Goal: Task Accomplishment & Management: Use online tool/utility

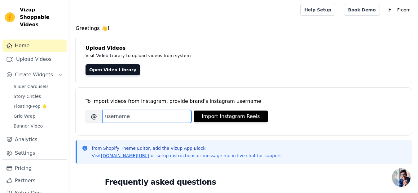
click at [127, 118] on input "Brand's Instagram Username" at bounding box center [146, 116] width 89 height 13
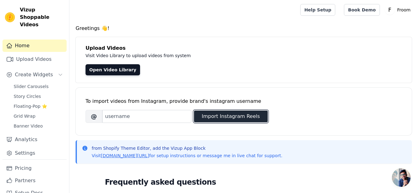
click at [215, 115] on button "Import Instagram Reels" at bounding box center [231, 117] width 74 height 12
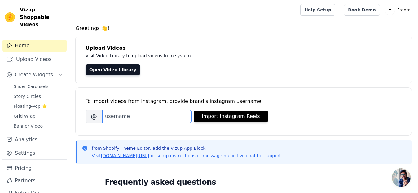
click at [147, 119] on input "Brand's Instagram Username" at bounding box center [146, 116] width 89 height 13
type input "carwash.asmr"
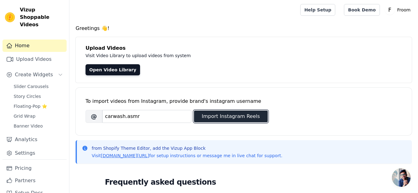
click at [233, 116] on button "Import Instagram Reels" at bounding box center [231, 117] width 74 height 12
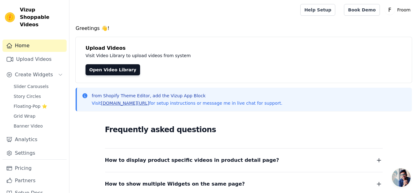
click at [127, 102] on link "[DOMAIN_NAME][URL]" at bounding box center [125, 103] width 48 height 5
click at [35, 69] on button "Create Widgets" at bounding box center [34, 75] width 64 height 12
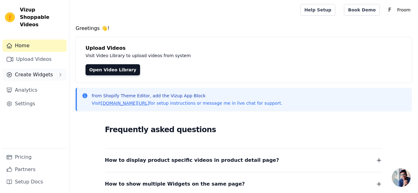
click at [53, 69] on button "Create Widgets" at bounding box center [34, 75] width 64 height 12
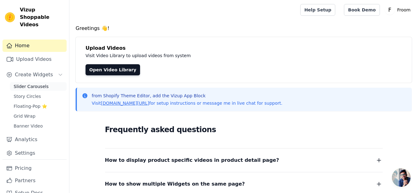
click at [36, 86] on span "Slider Carousels" at bounding box center [31, 87] width 35 height 6
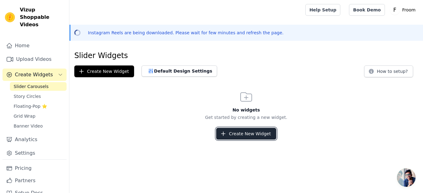
click at [249, 135] on button "Create New Widget" at bounding box center [246, 134] width 60 height 12
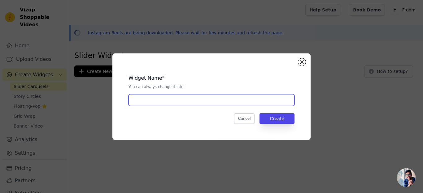
click at [205, 102] on input "text" at bounding box center [211, 100] width 166 height 12
type input "slider"
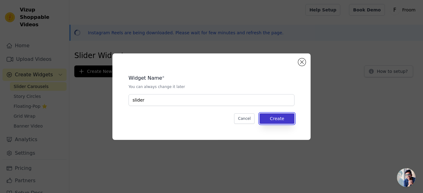
click at [284, 118] on button "Create" at bounding box center [276, 119] width 35 height 11
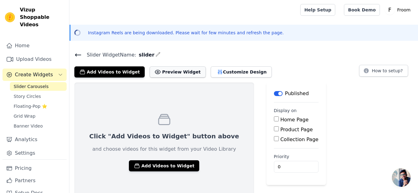
click at [161, 73] on button "Preview Widget" at bounding box center [178, 72] width 56 height 11
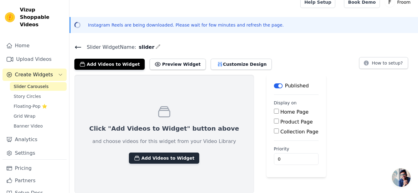
click at [169, 154] on button "Add Videos to Widget" at bounding box center [164, 158] width 70 height 11
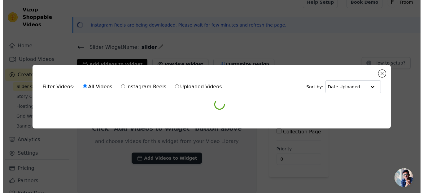
scroll to position [0, 0]
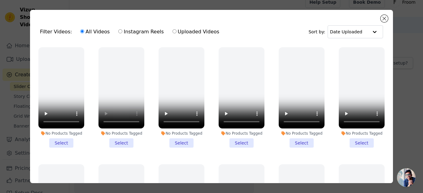
click at [118, 33] on label "Instagram Reels" at bounding box center [141, 32] width 46 height 8
click at [118, 33] on input "Instagram Reels" at bounding box center [120, 31] width 4 height 4
radio input "true"
click at [172, 31] on input "Uploaded Videos" at bounding box center [174, 31] width 4 height 4
radio input "true"
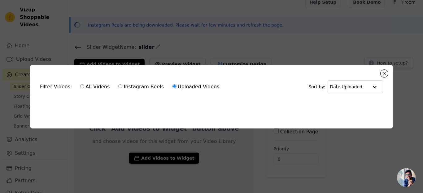
click at [122, 86] on label "Instagram Reels" at bounding box center [141, 87] width 46 height 8
click at [122, 86] on input "Instagram Reels" at bounding box center [120, 87] width 4 height 4
radio input "true"
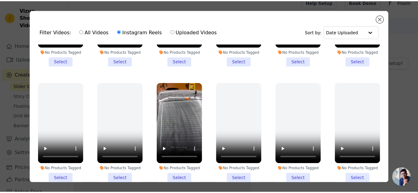
scroll to position [205, 0]
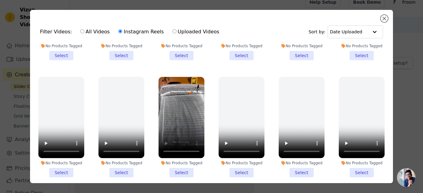
click at [174, 164] on li "No Products Tagged Select" at bounding box center [182, 127] width 46 height 101
click at [0, 0] on input "No Products Tagged Select" at bounding box center [0, 0] width 0 height 0
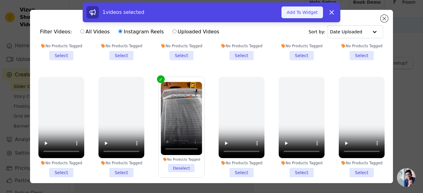
click at [297, 9] on button "Add To Widget" at bounding box center [301, 13] width 41 height 12
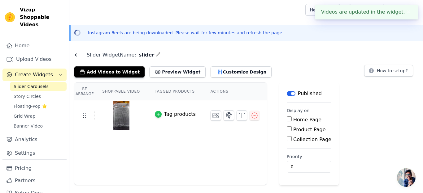
click at [156, 113] on icon "button" at bounding box center [158, 114] width 4 height 4
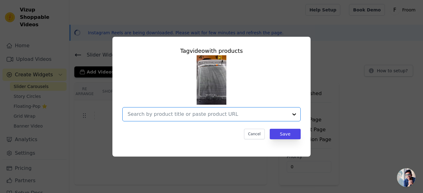
click at [167, 111] on input "text" at bounding box center [208, 114] width 160 height 7
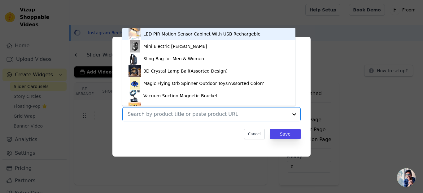
paste input "https://urbanaura22.myshopify.com/products/glass-cleaning-board"
type input "https://urbanaura22.myshopify.com/products/glass-cleaning-board"
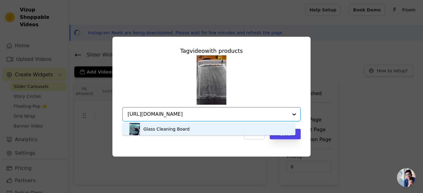
click at [280, 131] on div "Glass Cleaning Board" at bounding box center [208, 129] width 161 height 12
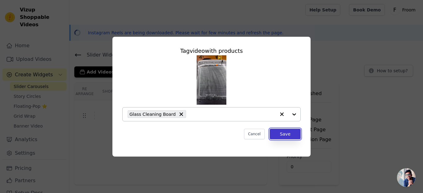
click at [290, 134] on button "Save" at bounding box center [285, 134] width 31 height 11
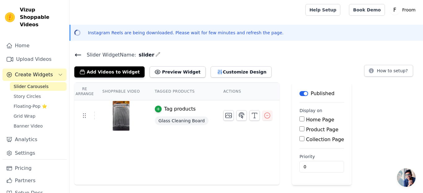
click at [299, 129] on input "Product Page" at bounding box center [301, 129] width 5 height 5
checkbox input "true"
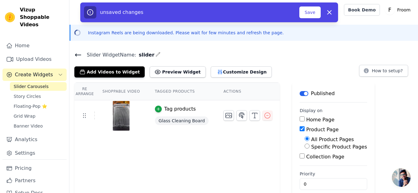
click at [299, 119] on input "Home Page" at bounding box center [301, 119] width 5 height 5
checkbox input "true"
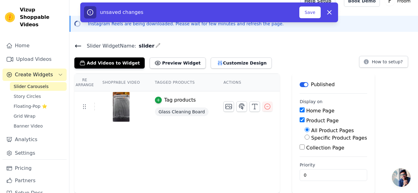
click at [304, 136] on div "Specific Product Pages" at bounding box center [335, 138] width 62 height 7
click at [299, 138] on div "All Product Pages Specific Product Pages" at bounding box center [332, 134] width 67 height 15
click at [304, 137] on input "Specific Product Pages" at bounding box center [306, 137] width 5 height 5
radio input "true"
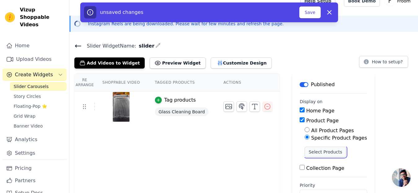
click at [304, 152] on button "Select Products" at bounding box center [324, 152] width 41 height 11
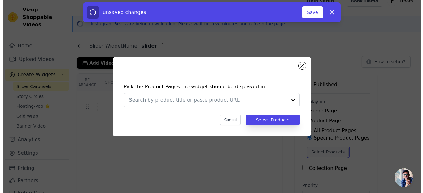
scroll to position [0, 0]
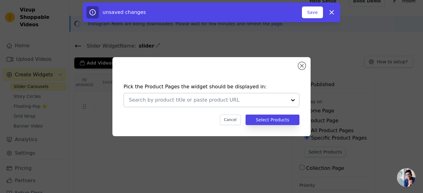
click at [222, 97] on input "text" at bounding box center [208, 100] width 158 height 7
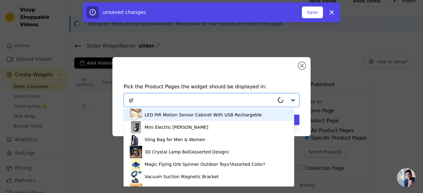
click at [222, 97] on input "gl" at bounding box center [201, 100] width 145 height 7
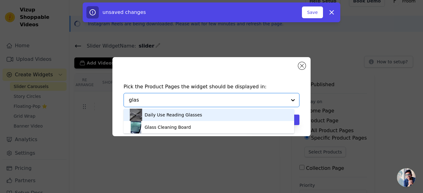
type input "glass"
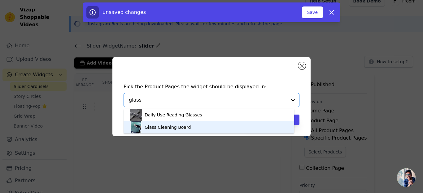
click at [183, 125] on div "Glass Cleaning Board" at bounding box center [168, 127] width 46 height 6
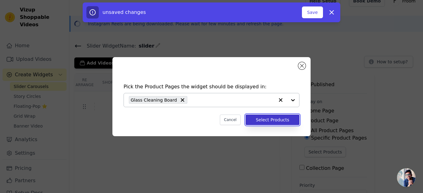
click at [276, 118] on button "Select Products" at bounding box center [272, 120] width 54 height 11
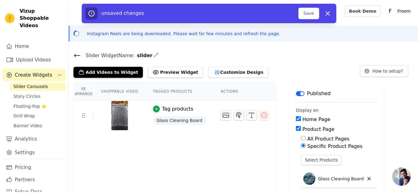
scroll to position [9, 0]
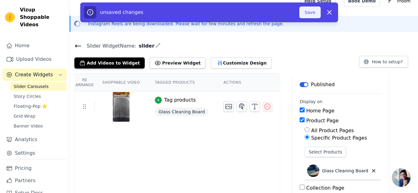
click at [311, 11] on button "Save" at bounding box center [309, 13] width 21 height 12
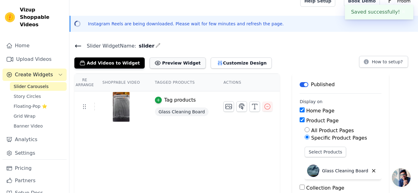
click at [176, 61] on button "Preview Widget" at bounding box center [178, 63] width 56 height 11
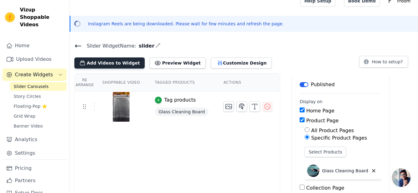
click at [125, 62] on button "Add Videos to Widget" at bounding box center [109, 63] width 70 height 11
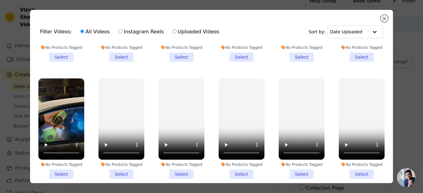
scroll to position [84, 0]
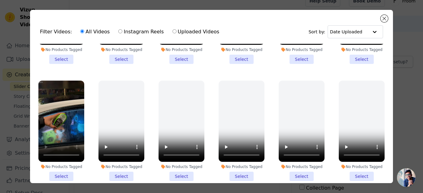
click at [61, 170] on li "No Products Tagged Select" at bounding box center [61, 131] width 46 height 101
click at [0, 0] on input "No Products Tagged Select" at bounding box center [0, 0] width 0 height 0
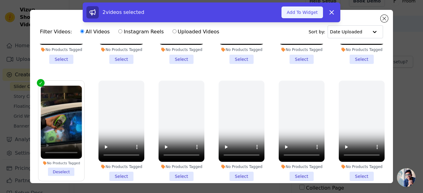
click at [297, 8] on button "Add To Widget" at bounding box center [301, 13] width 41 height 12
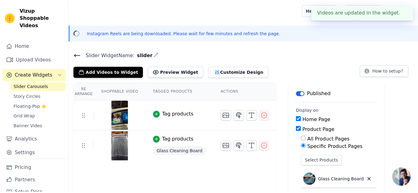
scroll to position [9, 0]
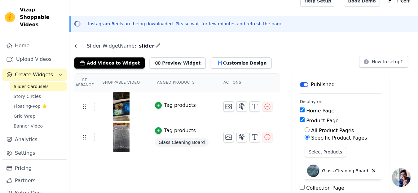
click at [140, 114] on div at bounding box center [121, 107] width 52 height 30
click at [165, 102] on div "Tag products" at bounding box center [180, 105] width 32 height 7
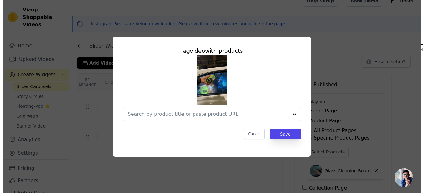
scroll to position [0, 0]
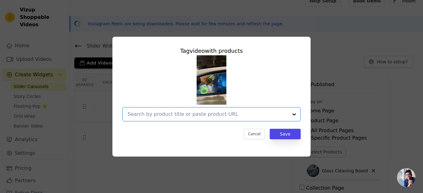
click at [251, 118] on input "text" at bounding box center [208, 114] width 160 height 7
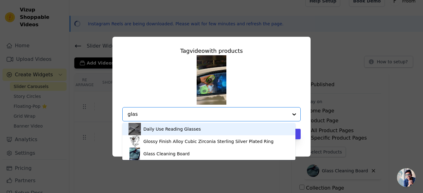
type input "glass"
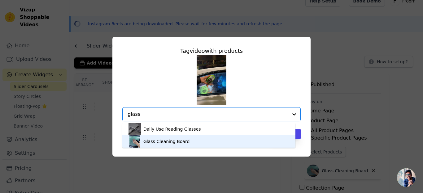
click at [213, 139] on div "Glass Cleaning Board" at bounding box center [208, 142] width 161 height 12
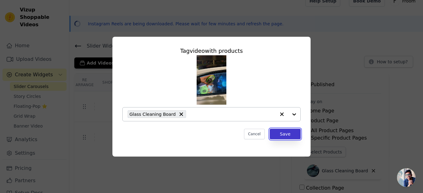
click at [290, 135] on button "Save" at bounding box center [285, 134] width 31 height 11
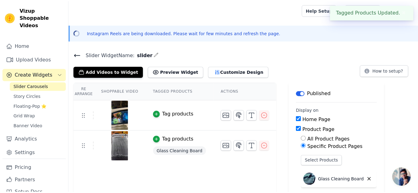
scroll to position [9, 0]
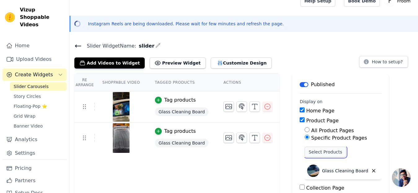
click at [319, 150] on button "Select Products" at bounding box center [324, 152] width 41 height 11
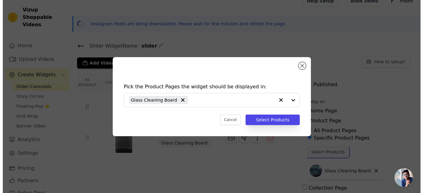
scroll to position [0, 0]
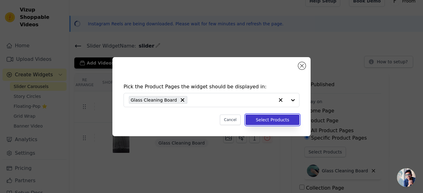
click at [265, 120] on button "Select Products" at bounding box center [272, 120] width 54 height 11
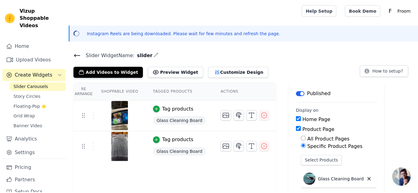
scroll to position [9, 0]
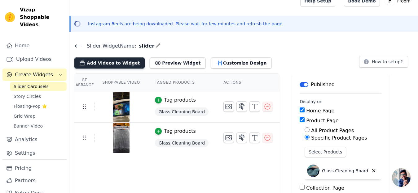
click at [121, 64] on button "Add Videos to Widget" at bounding box center [109, 63] width 70 height 11
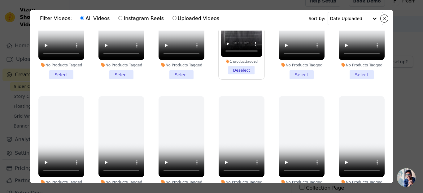
scroll to position [0, 0]
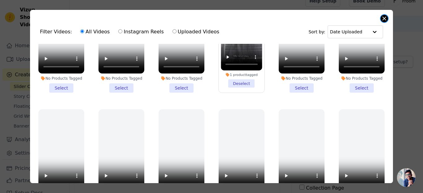
click at [383, 19] on button "Close modal" at bounding box center [383, 18] width 7 height 7
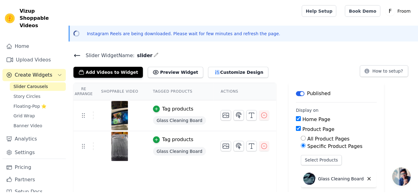
scroll to position [9, 0]
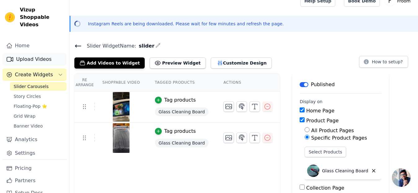
click at [36, 60] on link "Upload Videos" at bounding box center [34, 59] width 64 height 12
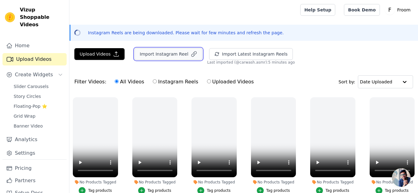
click at [152, 53] on button "Import Instagram Reel" at bounding box center [168, 54] width 68 height 12
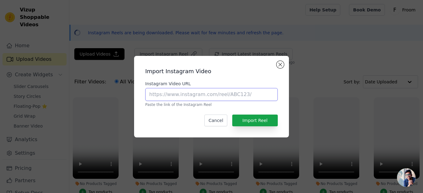
click at [166, 93] on input "Instagram Video URL" at bounding box center [211, 94] width 132 height 13
click at [180, 93] on input "Instagram Video URL" at bounding box center [211, 94] width 132 height 13
paste input "https://www.instagram.com/reel/DABqbM-C7vh/?igsh=cTFhYmNydThuZGpx"
type input "https://www.instagram.com/reel/DABqbM-C7vh/?igsh=cTFhYmNydThuZGpx"
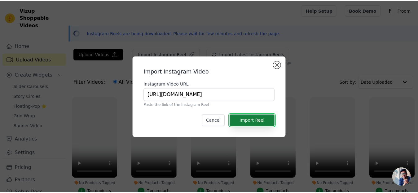
scroll to position [0, 0]
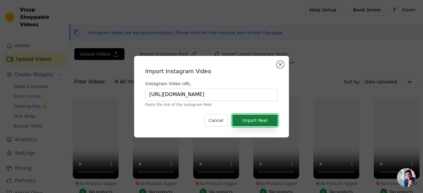
click at [252, 118] on button "Import Reel" at bounding box center [255, 121] width 46 height 12
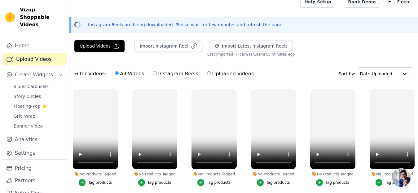
scroll to position [8, 0]
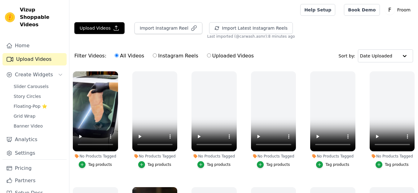
scroll to position [8, 0]
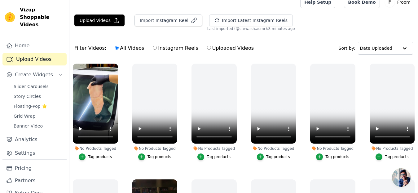
click at [207, 47] on input "Uploaded Videos" at bounding box center [209, 48] width 4 height 4
radio input "true"
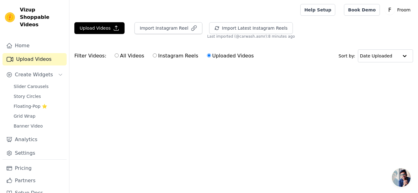
scroll to position [0, 0]
click at [120, 59] on label "All Videos" at bounding box center [129, 56] width 30 height 8
click at [119, 58] on input "All Videos" at bounding box center [117, 56] width 4 height 4
radio input "true"
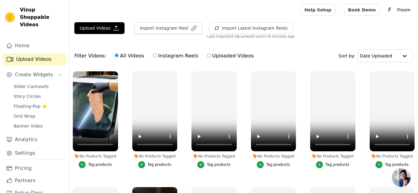
click at [94, 163] on div "Tag products" at bounding box center [100, 165] width 24 height 5
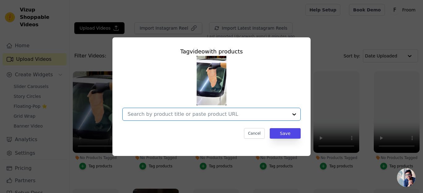
click at [197, 115] on input "No Products Tagged Tag video with products Option undefined, selected. Select i…" at bounding box center [208, 114] width 160 height 6
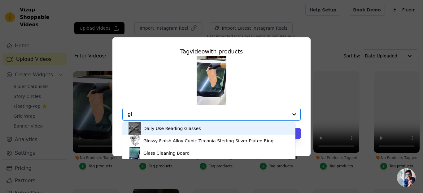
type input "gla"
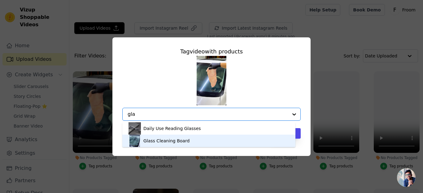
click at [213, 143] on div "Glass Cleaning Board" at bounding box center [208, 141] width 161 height 12
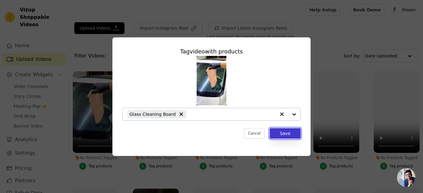
click at [288, 134] on button "Save" at bounding box center [285, 133] width 31 height 11
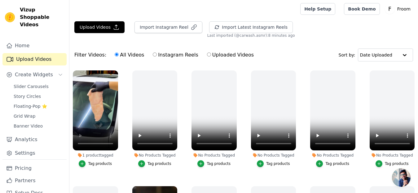
scroll to position [0, 0]
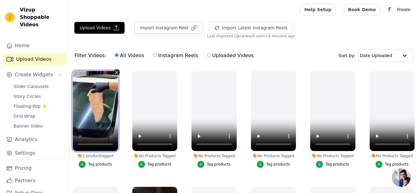
click at [112, 121] on video at bounding box center [95, 111] width 45 height 80
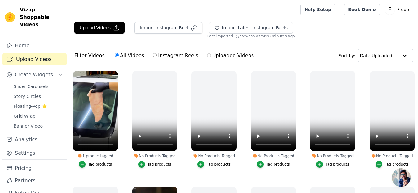
click at [221, 57] on label "Uploaded Videos" at bounding box center [229, 56] width 47 height 8
click at [211, 57] on input "Uploaded Videos" at bounding box center [209, 55] width 4 height 4
radio input "true"
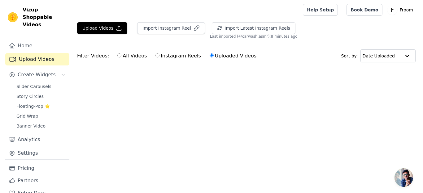
scroll to position [0, 0]
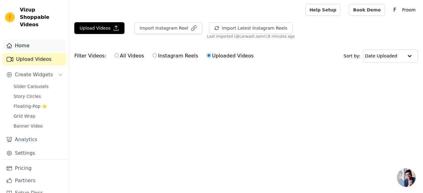
click at [51, 48] on link "Home" at bounding box center [34, 46] width 64 height 12
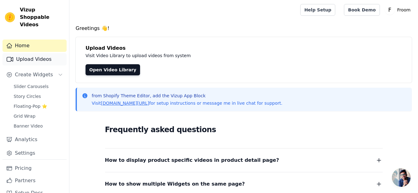
click at [30, 58] on link "Upload Videos" at bounding box center [34, 59] width 64 height 12
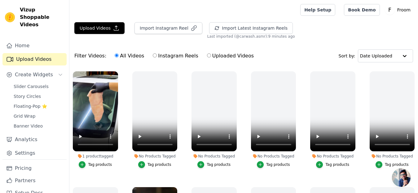
click at [209, 52] on label "Uploaded Videos" at bounding box center [229, 56] width 47 height 8
click at [209, 54] on input "Uploaded Videos" at bounding box center [209, 56] width 4 height 4
radio input "true"
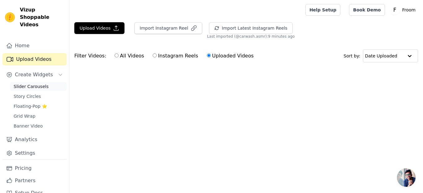
click at [39, 87] on span "Slider Carousels" at bounding box center [31, 87] width 35 height 6
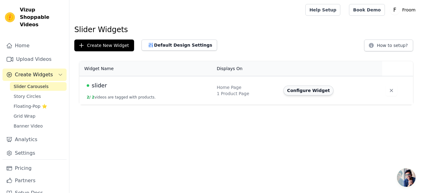
click at [313, 88] on button "Configure Widget" at bounding box center [308, 91] width 50 height 10
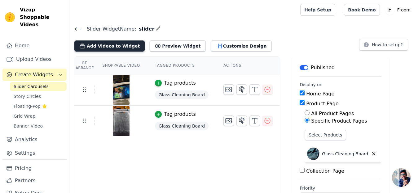
click at [115, 43] on button "Add Videos to Widget" at bounding box center [109, 46] width 70 height 11
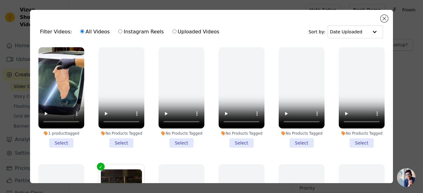
click at [58, 138] on li "1 product tagged Select" at bounding box center [61, 97] width 46 height 101
click at [0, 0] on input "1 product tagged Select" at bounding box center [0, 0] width 0 height 0
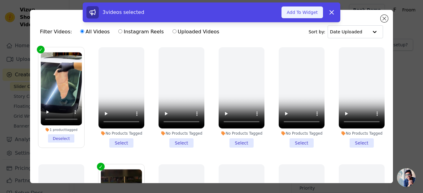
click at [297, 8] on button "Add To Widget" at bounding box center [301, 13] width 41 height 12
click at [297, 8] on div at bounding box center [186, 10] width 224 height 20
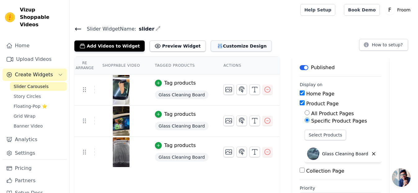
click at [226, 44] on button "Customize Design" at bounding box center [241, 46] width 61 height 11
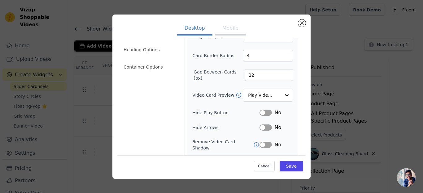
scroll to position [41, 0]
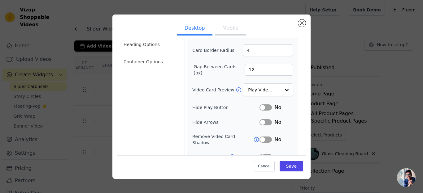
click at [309, 91] on div "Desktop Mobile Video Card Options Tagged Product Options Heading Options Contai…" at bounding box center [211, 97] width 198 height 165
click at [262, 106] on button "Label" at bounding box center [265, 108] width 12 height 6
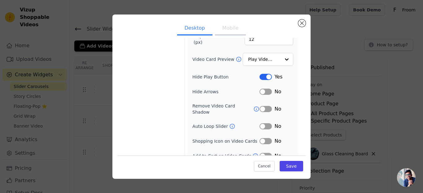
scroll to position [75, 0]
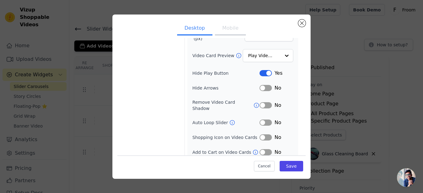
click at [264, 120] on button "Label" at bounding box center [265, 123] width 12 height 6
click at [230, 120] on icon at bounding box center [232, 122] width 5 height 5
click at [262, 120] on button "Label" at bounding box center [265, 123] width 12 height 6
click at [252, 150] on icon at bounding box center [255, 153] width 6 height 6
click at [261, 150] on button "Label" at bounding box center [265, 153] width 12 height 6
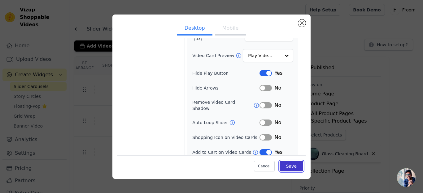
click at [281, 170] on button "Save" at bounding box center [292, 166] width 24 height 11
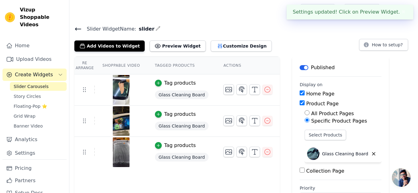
click at [219, 24] on main "Slider Widget Name: slider Add Videos to Widget Preview Widget Customize Design…" at bounding box center [243, 118] width 348 height 197
click at [213, 46] on button "Customize Design" at bounding box center [241, 46] width 61 height 11
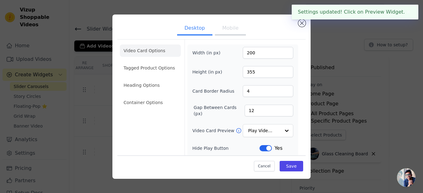
click at [218, 30] on button "Mobile" at bounding box center [230, 29] width 31 height 14
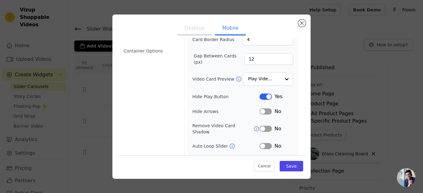
scroll to position [43, 0]
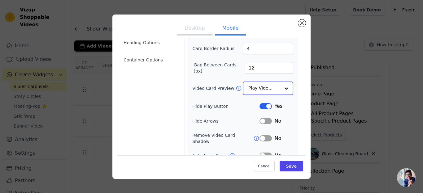
click at [280, 89] on div at bounding box center [286, 88] width 12 height 12
click at [298, 24] on button "Close modal" at bounding box center [301, 23] width 7 height 7
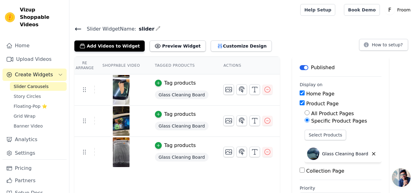
click at [115, 68] on th "Shoppable Video" at bounding box center [121, 66] width 52 height 18
click at [29, 96] on span "Story Circles" at bounding box center [27, 96] width 27 height 6
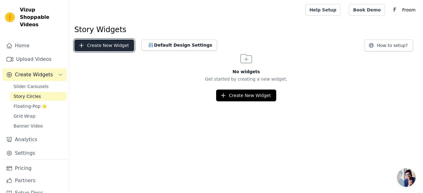
click at [118, 45] on button "Create New Widget" at bounding box center [104, 46] width 60 height 12
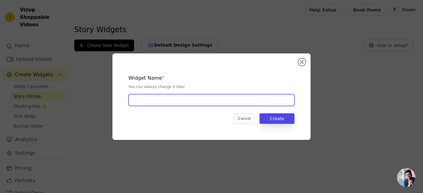
click at [154, 95] on input "text" at bounding box center [211, 100] width 166 height 12
type input "stories"
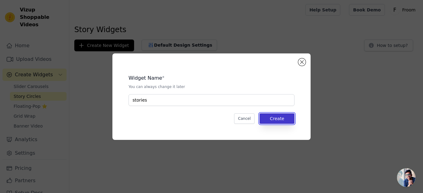
click at [287, 119] on button "Create" at bounding box center [276, 119] width 35 height 11
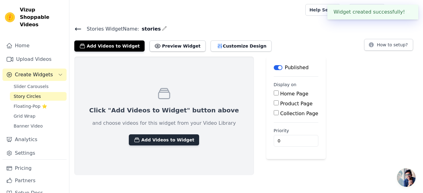
click at [172, 135] on button "Add Videos to Widget" at bounding box center [164, 140] width 70 height 11
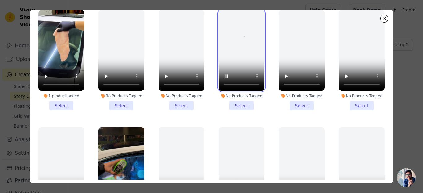
scroll to position [54, 0]
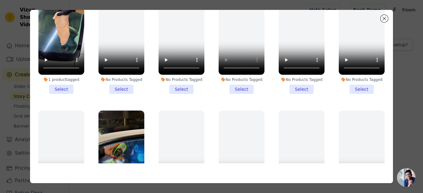
drag, startPoint x: 393, startPoint y: 82, endPoint x: 392, endPoint y: 79, distance: 3.2
click at [393, 78] on div "Filter Videos: All Videos Instagram Reels Uploaded Videos Sort by: Date Uploade…" at bounding box center [211, 96] width 403 height 193
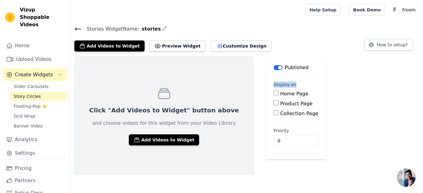
drag, startPoint x: 392, startPoint y: 79, endPoint x: 390, endPoint y: 69, distance: 10.0
click at [391, 69] on div "Click "Add Videos to Widget" button above and choose videos for this widget fro…" at bounding box center [246, 116] width 354 height 119
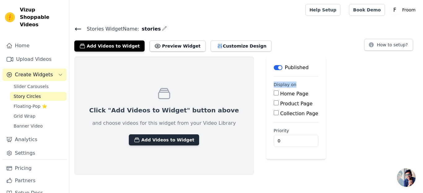
click at [167, 137] on button "Add Videos to Widget" at bounding box center [164, 140] width 70 height 11
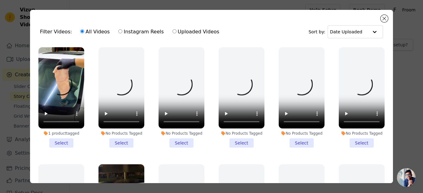
click at [65, 136] on li "1 product tagged Select" at bounding box center [61, 97] width 46 height 101
click at [0, 0] on input "1 product tagged Select" at bounding box center [0, 0] width 0 height 0
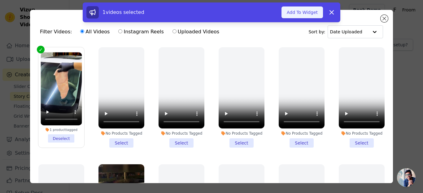
click at [289, 12] on button "Add To Widget" at bounding box center [301, 13] width 41 height 12
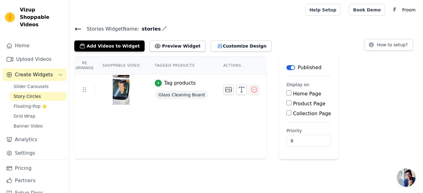
click at [286, 94] on input "Home Page" at bounding box center [288, 93] width 5 height 5
checkbox input "true"
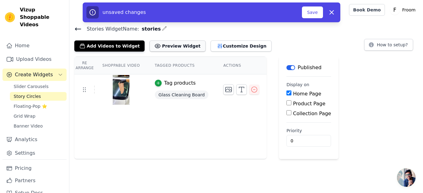
click at [161, 47] on button "Preview Widget" at bounding box center [178, 46] width 56 height 11
click at [311, 10] on button "Save" at bounding box center [312, 13] width 21 height 12
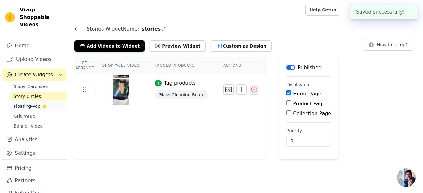
click at [18, 109] on span "Floating-Pop ⭐" at bounding box center [30, 106] width 33 height 6
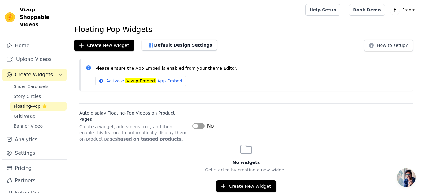
click at [198, 126] on button "Label" at bounding box center [198, 126] width 12 height 6
click at [107, 78] on link "Activate Vizup Embed App Embed" at bounding box center [140, 81] width 91 height 11
